Goal: Use online tool/utility: Use online tool/utility

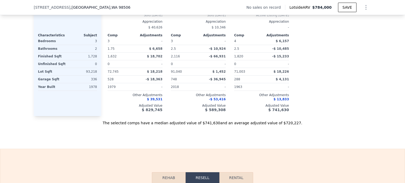
scroll to position [738, 0]
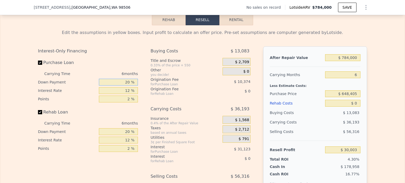
drag, startPoint x: 124, startPoint y: 85, endPoint x: 127, endPoint y: 84, distance: 3.7
click at [127, 84] on input "20 %" at bounding box center [118, 82] width 39 height 7
drag, startPoint x: 129, startPoint y: 84, endPoint x: 122, endPoint y: 85, distance: 6.9
click at [122, 85] on input "20 %" at bounding box center [118, 82] width 39 height 7
type input "25 %"
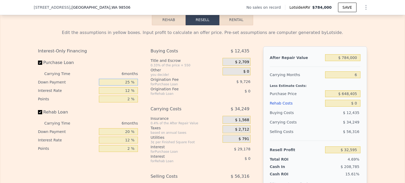
type input "$ 32,595"
type input "25 %"
click at [38, 114] on input "Rehab Loan" at bounding box center [40, 112] width 4 height 4
checkbox input "false"
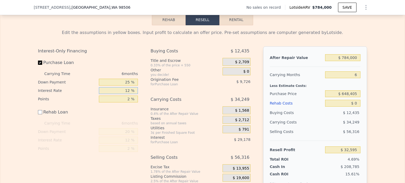
drag, startPoint x: 124, startPoint y: 94, endPoint x: 129, endPoint y: 93, distance: 4.8
click at [129, 93] on input "12 %" at bounding box center [118, 90] width 39 height 7
type input "9 %"
type input "$ 39,891"
type input "9 %"
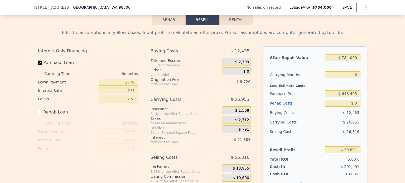
click at [147, 102] on div "Interest-Only Financing Purchase Loan Carrying Time 6 months Down Payment 25 % …" at bounding box center [202, 124] width 329 height 156
click at [240, 74] on div "$ 0" at bounding box center [236, 71] width 28 height 8
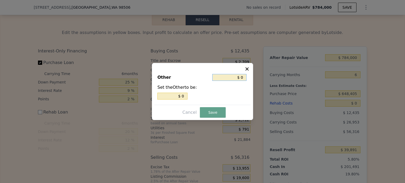
drag, startPoint x: 240, startPoint y: 79, endPoint x: 244, endPoint y: 79, distance: 4.0
click at [244, 79] on input "$ 0" at bounding box center [229, 77] width 34 height 7
type input "$ 08"
type input "$ 8"
type input "$ 080"
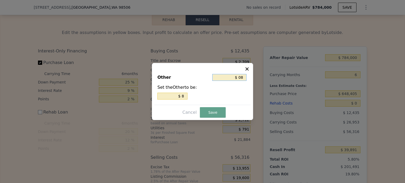
type input "$ 80"
type input "$ 0800"
type input "$ 800"
type input "$ 08,000"
type input "$ 8,000"
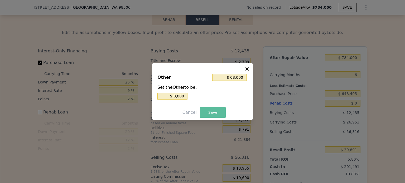
type input "$ 8,000"
click at [215, 113] on button "Save" at bounding box center [213, 112] width 26 height 11
type input "$ 31,891"
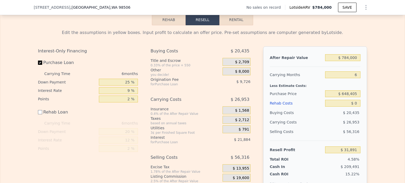
click at [250, 95] on div "Buying Costs $ 20,435 Title and Escrow 0.33% of the price + 550 $ 2,709 Other y…" at bounding box center [202, 124] width 104 height 156
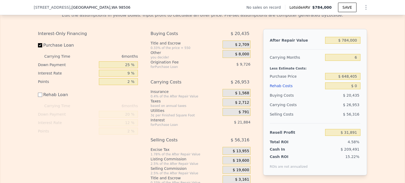
scroll to position [764, 0]
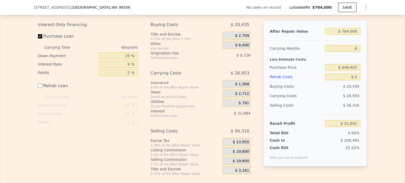
click at [242, 87] on span "$ 1,568" at bounding box center [242, 84] width 14 height 5
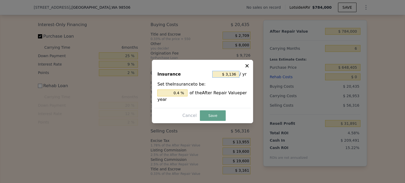
drag, startPoint x: 226, startPoint y: 76, endPoint x: 246, endPoint y: 76, distance: 20.0
click at [246, 76] on div "$ 3,136 / yr" at bounding box center [229, 74] width 35 height 9
click at [236, 74] on input "$ 3,136" at bounding box center [225, 74] width 27 height 7
click at [235, 74] on input "$ 3,136" at bounding box center [225, 74] width 27 height 7
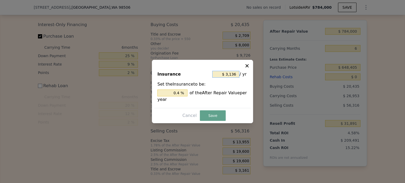
type input "$ 0"
type input "0 %"
type input "$ 0"
click at [217, 113] on button "Save" at bounding box center [213, 115] width 26 height 11
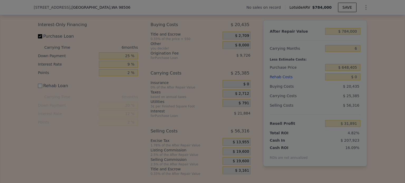
type input "$ 33,459"
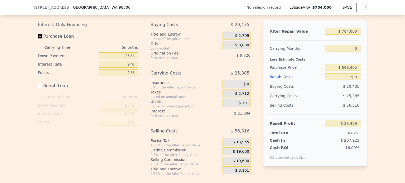
click at [241, 96] on span "$ 2,712" at bounding box center [242, 93] width 14 height 5
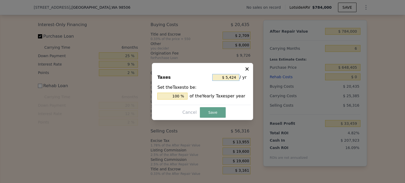
drag, startPoint x: 226, startPoint y: 76, endPoint x: 238, endPoint y: 77, distance: 11.9
click at [238, 77] on input "$ 5,424" at bounding box center [225, 77] width 27 height 7
type input "$ 1"
type input "0.018 %"
type input "$ 15"
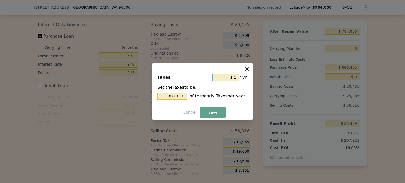
type input "0.277 %"
type input "$ 150"
type input "2.765 %"
type input "$ 1,500"
type input "27.655 %"
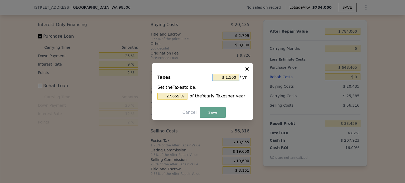
type input "$ 1,500"
click at [209, 114] on button "Save" at bounding box center [213, 112] width 26 height 11
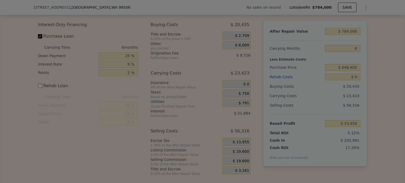
type input "$ 35,421"
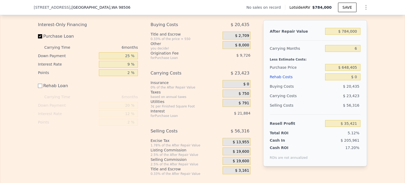
click at [244, 106] on span "$ 791" at bounding box center [244, 103] width 11 height 5
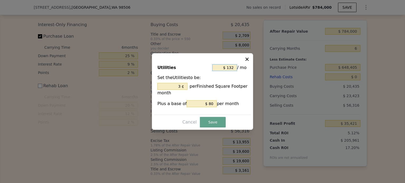
drag, startPoint x: 227, startPoint y: 67, endPoint x: 242, endPoint y: 68, distance: 15.6
click at [242, 68] on div "$ 132 / mo" at bounding box center [229, 67] width 35 height 9
type input "$ 0"
type input "0 ¢"
type input "$ 0"
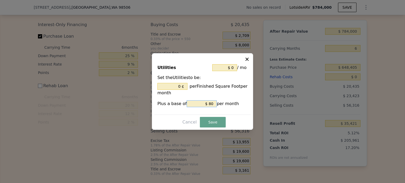
drag, startPoint x: 206, startPoint y: 105, endPoint x: 212, endPoint y: 105, distance: 6.1
click at [212, 105] on input "$ 80" at bounding box center [202, 103] width 30 height 7
drag, startPoint x: 212, startPoint y: 105, endPoint x: 202, endPoint y: 104, distance: 10.0
click at [202, 104] on input "$ 80" at bounding box center [202, 103] width 30 height 7
type input "$ 0"
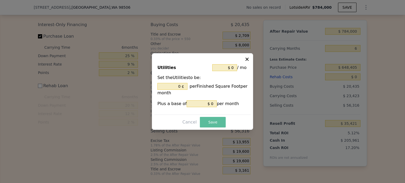
click at [217, 121] on button "Save" at bounding box center [213, 122] width 26 height 11
type input "$ 36,212"
type input "0 %"
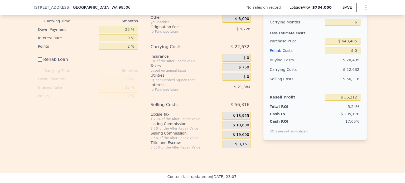
scroll to position [738, 0]
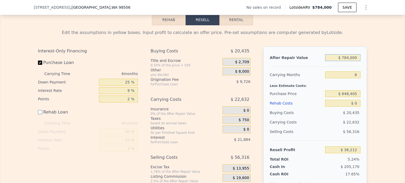
drag, startPoint x: 343, startPoint y: 60, endPoint x: 359, endPoint y: 62, distance: 16.7
click at [359, 62] on div "After Repair Value $ 784,000 Carrying Months 6 Less Estimate Costs: Purchase Pr…" at bounding box center [315, 119] width 104 height 147
type input "$ 5"
type input "-$ 692,017"
type input "$ 50"
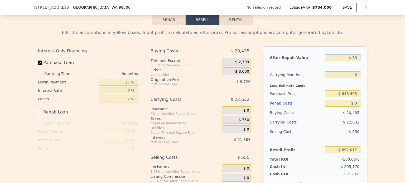
type input "-$ 691,975"
type input "$ 500"
type input "-$ 691,559"
type input "$ 500,000"
type input "-$ 227,587"
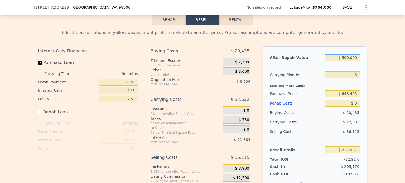
type input "$ 500,000"
click at [365, 81] on div "Edit the assumptions in yellow boxes. Input profit to calculate an offer price.…" at bounding box center [202, 113] width 337 height 177
drag, startPoint x: 342, startPoint y: 98, endPoint x: 358, endPoint y: 98, distance: 15.5
click at [358, 97] on input "$ 648,405" at bounding box center [342, 93] width 35 height 7
click at [354, 105] on input "$ 0" at bounding box center [342, 103] width 35 height 7
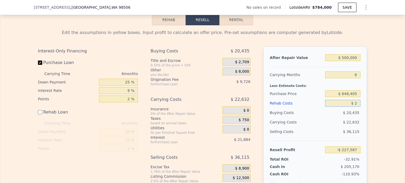
type input "$ 20"
type input "-$ 227,607"
type input "$ 200"
type input "-$ 227,787"
type input "$ 2,000"
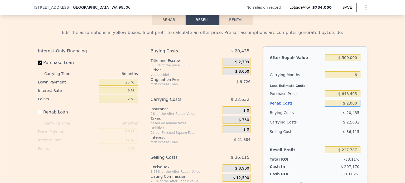
type input "-$ 229,587"
type input "$ 20,000"
type input "-$ 247,587"
type input "$ 20,000"
drag, startPoint x: 343, startPoint y: 98, endPoint x: 357, endPoint y: 98, distance: 14.0
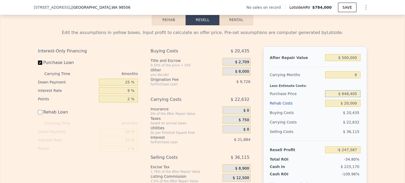
click at [357, 97] on input "$ 648,405" at bounding box center [342, 93] width 35 height 7
type input "$ 320,000"
click at [381, 111] on div "Edit the assumptions in yellow boxes. Input profit to calculate an offer price.…" at bounding box center [202, 113] width 404 height 177
type input "$ 97,919"
drag, startPoint x: 345, startPoint y: 107, endPoint x: 356, endPoint y: 109, distance: 11.7
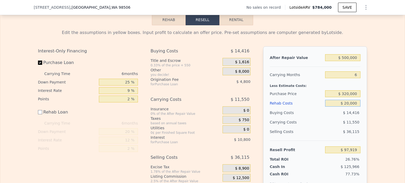
click at [356, 107] on input "$ 20,000" at bounding box center [342, 103] width 35 height 7
type input "$ 150"
type input "$ 117,769"
type input "$ 15,000"
type input "$ 102,919"
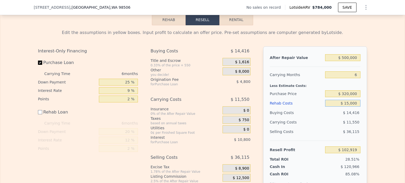
drag, startPoint x: 345, startPoint y: 106, endPoint x: 375, endPoint y: 112, distance: 31.0
click at [371, 111] on div "Edit the assumptions in yellow boxes. Input profit to calculate an offer price.…" at bounding box center [202, 113] width 404 height 177
type input "$ 20"
type input "$ 117,899"
type input "$ 200"
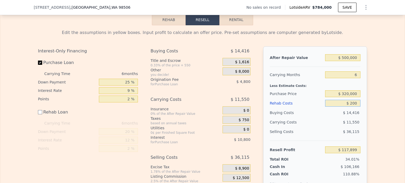
type input "$ 117,719"
type input "$ 2,000"
type input "$ 115,919"
type input "$ 20,000"
type input "$ 97,919"
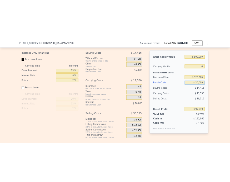
scroll to position [763, 0]
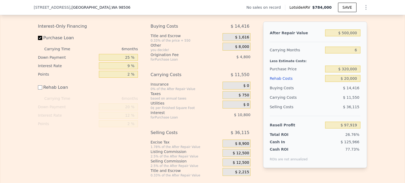
click at [366, 95] on div "Edit the assumptions in yellow boxes. Input profit to calculate an offer price.…" at bounding box center [202, 89] width 337 height 177
checkbox input "true"
type input "$ 784,000"
type input "$ 0"
type input "$ 30,003"
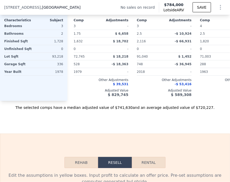
scroll to position [934, 0]
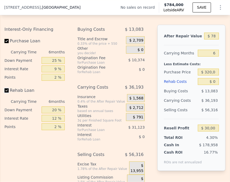
click at [7, 93] on input "Rehab Loan" at bounding box center [6, 91] width 4 height 4
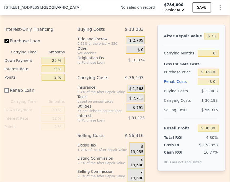
click at [118, 51] on div "Other" at bounding box center [100, 48] width 47 height 5
checkbox input "true"
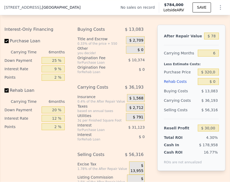
click at [139, 52] on span "$ 0" at bounding box center [141, 50] width 6 height 5
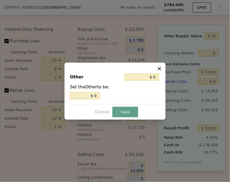
click at [137, 47] on div at bounding box center [115, 91] width 230 height 182
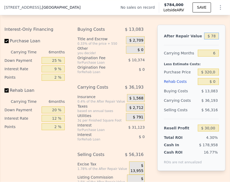
scroll to position [0, 2]
drag, startPoint x: 201, startPoint y: 43, endPoint x: 227, endPoint y: 43, distance: 25.3
click at [227, 43] on div "Search an address or region Solutions Company Open main menu Log In Free Accoun…" at bounding box center [115, 91] width 230 height 182
type input "$ 50"
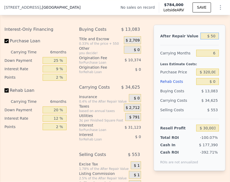
type input "-$ 696,616"
type input "$ 500"
type input "-$ 696,201"
type input "$ 5,000"
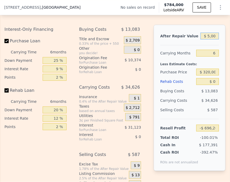
type input "-$ 692,029"
type input "$ 50,000"
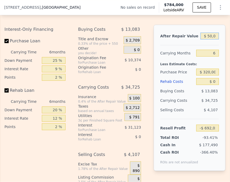
type input "-$ 650,320"
type input "$ 500,000"
type input "-$ 233,228"
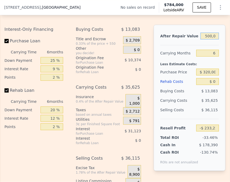
type input "$ 500,000"
click at [148, 62] on div "Interest-Only Financing Purchase Loan Carrying Time 6 months Down Payment 25 % …" at bounding box center [114, 121] width 221 height 193
click at [136, 54] on div "$ 0" at bounding box center [132, 50] width 18 height 8
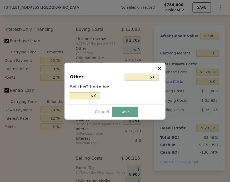
drag, startPoint x: 154, startPoint y: 77, endPoint x: 157, endPoint y: 77, distance: 2.6
click at [157, 77] on input "$ 0" at bounding box center [142, 77] width 34 height 7
type input "$ 8"
type input "$ 80"
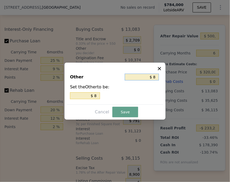
type input "$ 80"
type input "$ 800"
type input "$ 8,000"
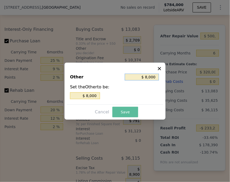
type input "$ 8,000"
click at [128, 111] on button "Save" at bounding box center [126, 112] width 26 height 11
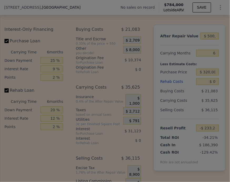
type input "-$ 241,228"
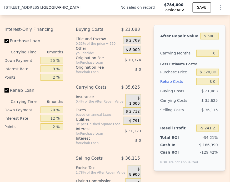
click at [137, 105] on span "$ 1,000" at bounding box center [134, 101] width 11 height 10
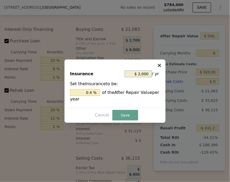
drag, startPoint x: 139, startPoint y: 74, endPoint x: 150, endPoint y: 74, distance: 11.1
click at [150, 74] on input "$ 2,000" at bounding box center [138, 74] width 27 height 7
type input "$ 200"
type input "0.04 %"
type input "$ 20"
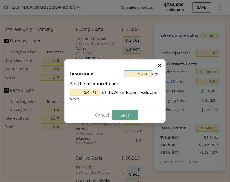
type input "0.004 %"
type input "$ 2"
type input "0.000 %"
type input "$ 0"
click at [129, 114] on button "Save" at bounding box center [126, 115] width 26 height 11
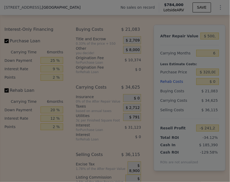
type input "-$ 240,228"
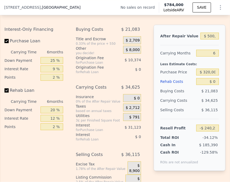
click at [139, 110] on span "$ 2,712" at bounding box center [133, 108] width 14 height 5
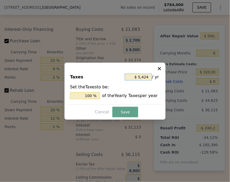
drag, startPoint x: 139, startPoint y: 78, endPoint x: 150, endPoint y: 78, distance: 10.8
click at [150, 78] on input "$ 5,424" at bounding box center [138, 77] width 27 height 7
type input "$ 1"
type input "0.018 %"
type input "$ 15"
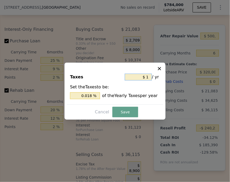
type input "0.277 %"
type input "$ 150"
type input "2.765 %"
type input "$ 1,500"
type input "27.655 %"
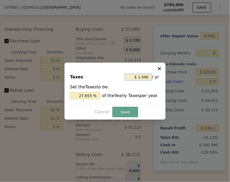
type input "$ 15,000"
type input "276.549 %"
type input "$ 1,500"
type input "27.655 %"
type input "$ 1,500"
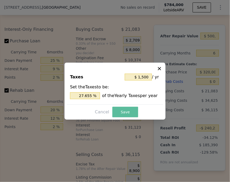
click at [128, 108] on button "Save" at bounding box center [126, 112] width 26 height 11
type input "-$ 238,266"
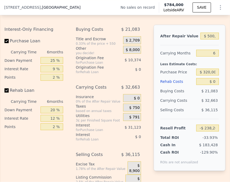
click at [137, 120] on span "$ 791" at bounding box center [134, 117] width 11 height 5
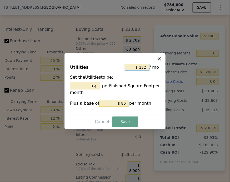
drag, startPoint x: 140, startPoint y: 66, endPoint x: 152, endPoint y: 68, distance: 11.8
click at [152, 68] on div "$ 132 / mo" at bounding box center [142, 67] width 35 height 9
type input "$ 0"
type input "0 ¢"
type input "$ 0"
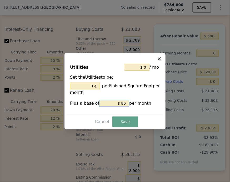
drag, startPoint x: 120, startPoint y: 105, endPoint x: 124, endPoint y: 105, distance: 3.4
click at [124, 105] on input "$ 80" at bounding box center [114, 103] width 30 height 7
type input "$ 0"
click at [129, 125] on button "Save" at bounding box center [126, 122] width 26 height 11
type input "-$ 237,475"
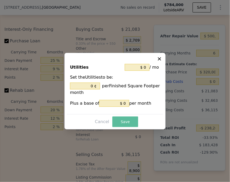
type input "0 %"
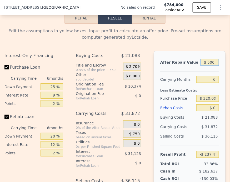
scroll to position [0, 2]
drag, startPoint x: 202, startPoint y: 69, endPoint x: 215, endPoint y: 69, distance: 12.7
click at [215, 66] on input "$ 500,000" at bounding box center [210, 62] width 18 height 7
type input "$ 4"
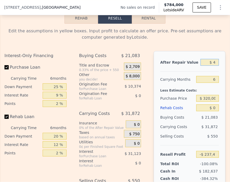
type input "-$ 701,906"
type input "$ 440"
type input "-$ 701,501"
type input "$ 4,400"
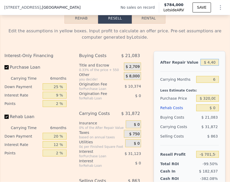
type input "-$ 697,823"
type input "$ 44,000"
type input "-$ 661,040"
type input "$ 440,000"
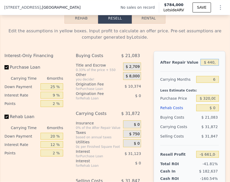
type input "-$ 293,207"
type input "$ 440,000"
click at [213, 111] on input "$ 0" at bounding box center [208, 108] width 23 height 7
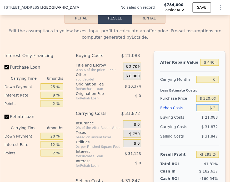
type input "$ 20"
type input "-$ 293,227"
type input "$ 200"
type input "-$ 293,422"
type input "$ 2,000"
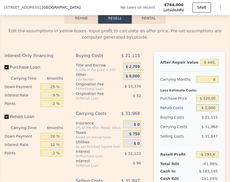
type input "-$ 295,335"
type input "$ 20,000"
type input "-$ 314,487"
type input "$ 20,000"
click at [187, 132] on div "Carrying Costs $ 32,832" at bounding box center [190, 126] width 59 height 9
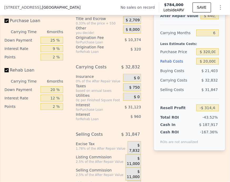
scroll to position [960, 0]
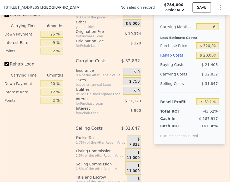
click at [4, 70] on div "Edit the assumptions in yellow boxes. Input profit to calculate an offer price.…" at bounding box center [115, 79] width 230 height 217
click at [6, 66] on input "Rehab Loan" at bounding box center [6, 64] width 4 height 4
checkbox input "false"
type input "-$ 313,207"
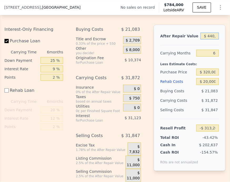
scroll to position [0, 2]
drag, startPoint x: 202, startPoint y: 43, endPoint x: 231, endPoint y: 44, distance: 28.8
click at [230, 44] on html "Search an address or region Solutions Company Open main menu Log In Free Accoun…" at bounding box center [115, 91] width 230 height 182
type input "$ 44"
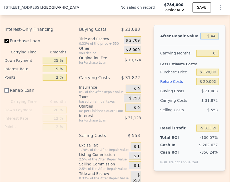
type input "-$ 721,869"
type input "$ 440"
type input "-$ 721,501"
type input "$ 4,400"
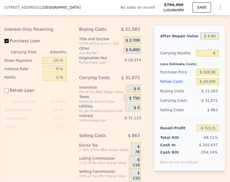
type input "-$ 717,823"
type input "$ 44,000"
type input "-$ 681,040"
type input "$ 440,000"
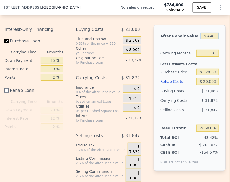
type input "-$ 313,207"
drag, startPoint x: 202, startPoint y: 79, endPoint x: 231, endPoint y: 80, distance: 29.3
click at [230, 80] on html "Search an address or region Solutions Company Open main menu Log In Free Accoun…" at bounding box center [115, 91] width 230 height 182
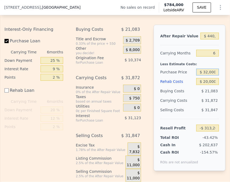
type input "$ 320,000"
click at [186, 105] on div "Carrying Costs $ 31,872" at bounding box center [190, 100] width 59 height 9
type input "$ 37,307"
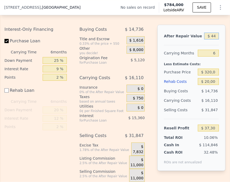
scroll to position [0, 2]
drag, startPoint x: 203, startPoint y: 43, endPoint x: 214, endPoint y: 43, distance: 11.1
click at [214, 40] on input "$ 440,000" at bounding box center [212, 36] width 15 height 7
type input "$ 460"
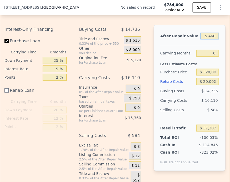
type input "-$ 370,970"
type input "$ 4,600"
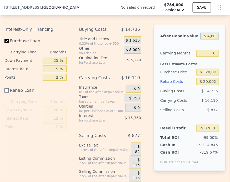
type input "-$ 367,123"
type input "$ 46,000"
type input "-$ 328,668"
type input "$ 460,000"
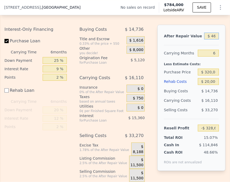
type input "$ 55,884"
type input "$ 460,000"
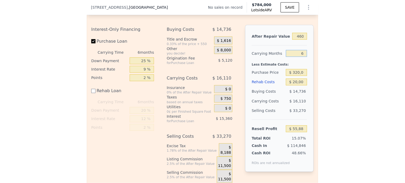
scroll to position [0, 0]
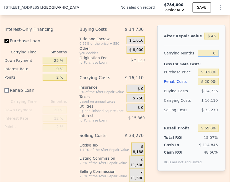
drag, startPoint x: 210, startPoint y: 59, endPoint x: 213, endPoint y: 60, distance: 3.6
click at [213, 57] on input "6" at bounding box center [208, 53] width 21 height 7
type input "3"
type input "$ 63,939"
type input "3"
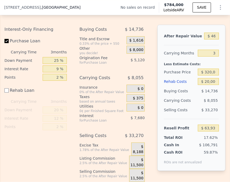
click at [194, 67] on div "Less Estimate Costs:" at bounding box center [191, 62] width 55 height 9
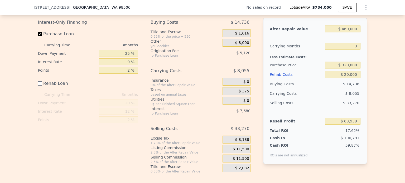
scroll to position [770, 0]
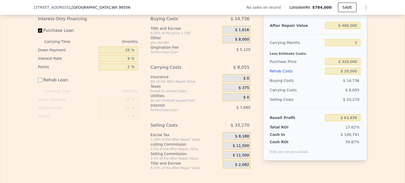
click at [384, 96] on div "Edit the assumptions in yellow boxes. Input profit to calculate an offer price.…" at bounding box center [202, 81] width 404 height 177
checkbox input "true"
type input "$ 784,000"
type input "6"
type input "$ 0"
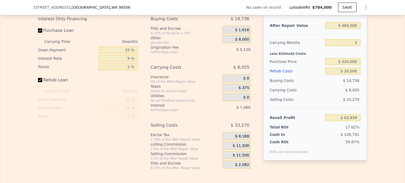
type input "$ 30,003"
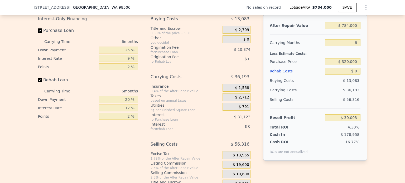
click at [256, 70] on div "Interest-Only Financing Purchase Loan Carrying Time 6 months Down Payment 25 % …" at bounding box center [202, 101] width 329 height 175
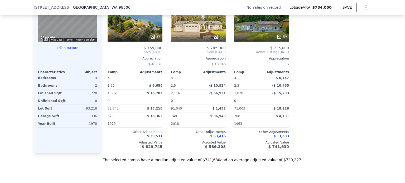
scroll to position [533, 0]
